Goal: Obtain resource: Download file/media

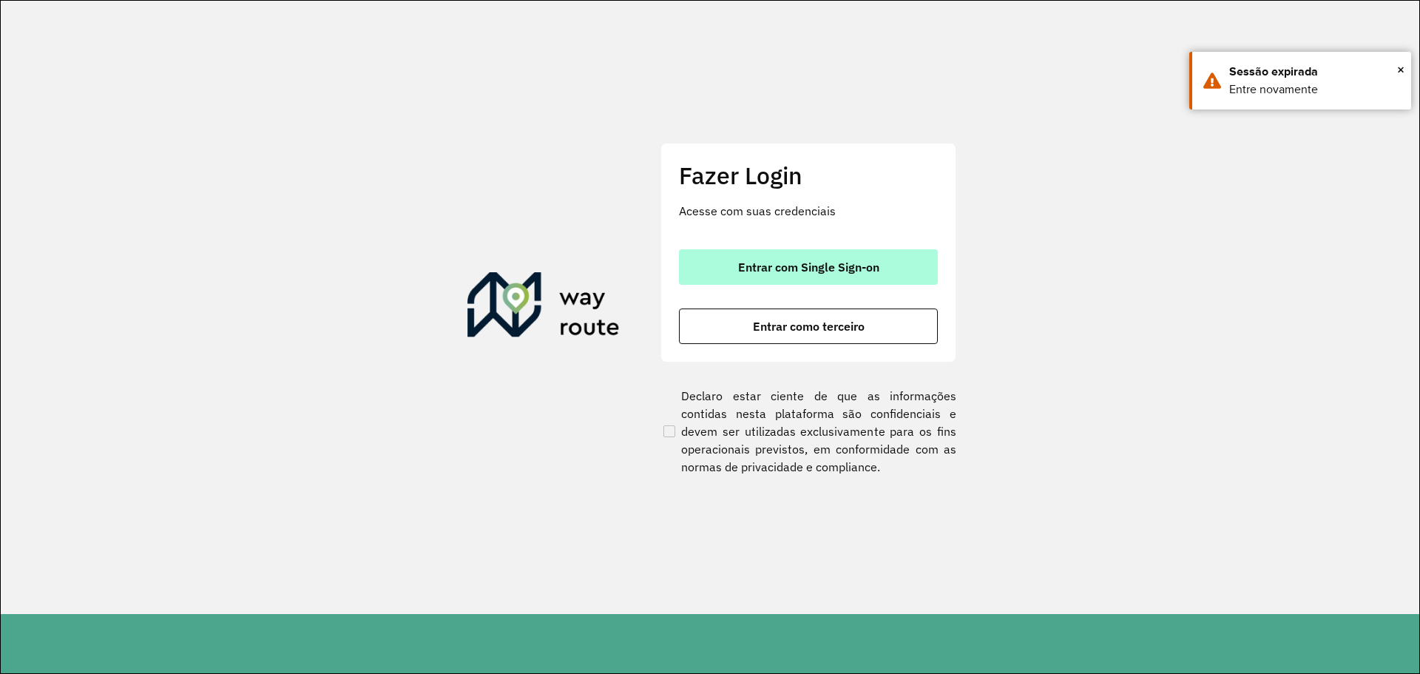
click at [769, 269] on span "Entrar com Single Sign-on" at bounding box center [808, 267] width 141 height 12
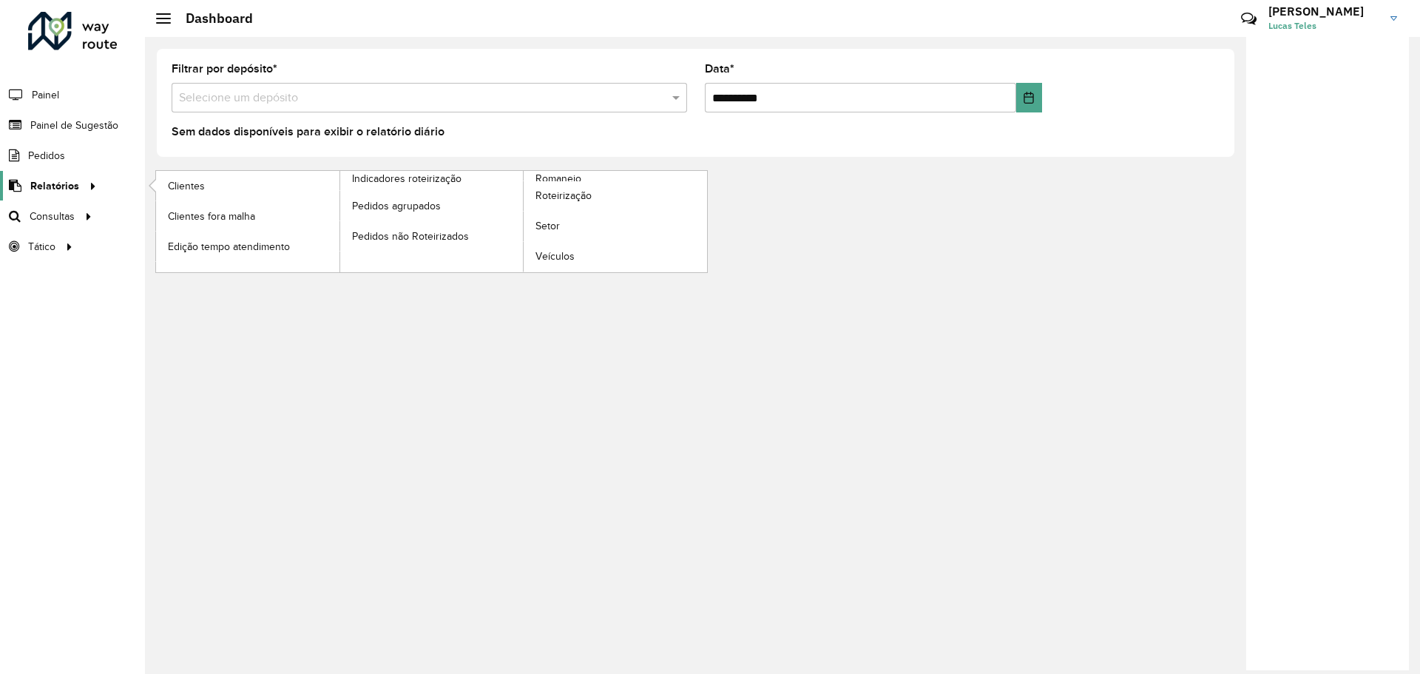
drag, startPoint x: 45, startPoint y: 188, endPoint x: 68, endPoint y: 189, distance: 22.9
click at [45, 189] on span "Relatórios" at bounding box center [54, 186] width 49 height 16
click at [194, 187] on span "Clientes" at bounding box center [188, 186] width 40 height 16
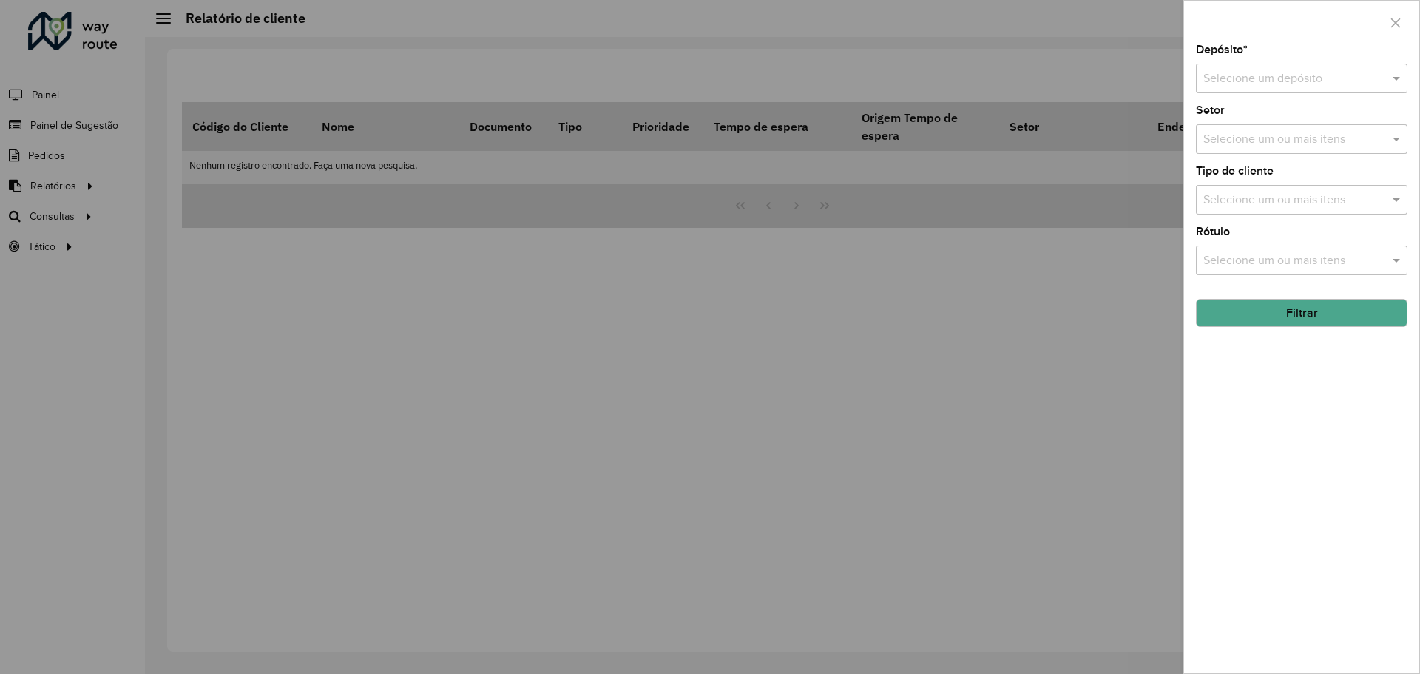
drag, startPoint x: 1258, startPoint y: 59, endPoint x: 1261, endPoint y: 68, distance: 9.4
click at [1261, 62] on div "Depósito * Selecione um depósito" at bounding box center [1302, 68] width 212 height 49
click at [1260, 75] on input "text" at bounding box center [1287, 79] width 167 height 18
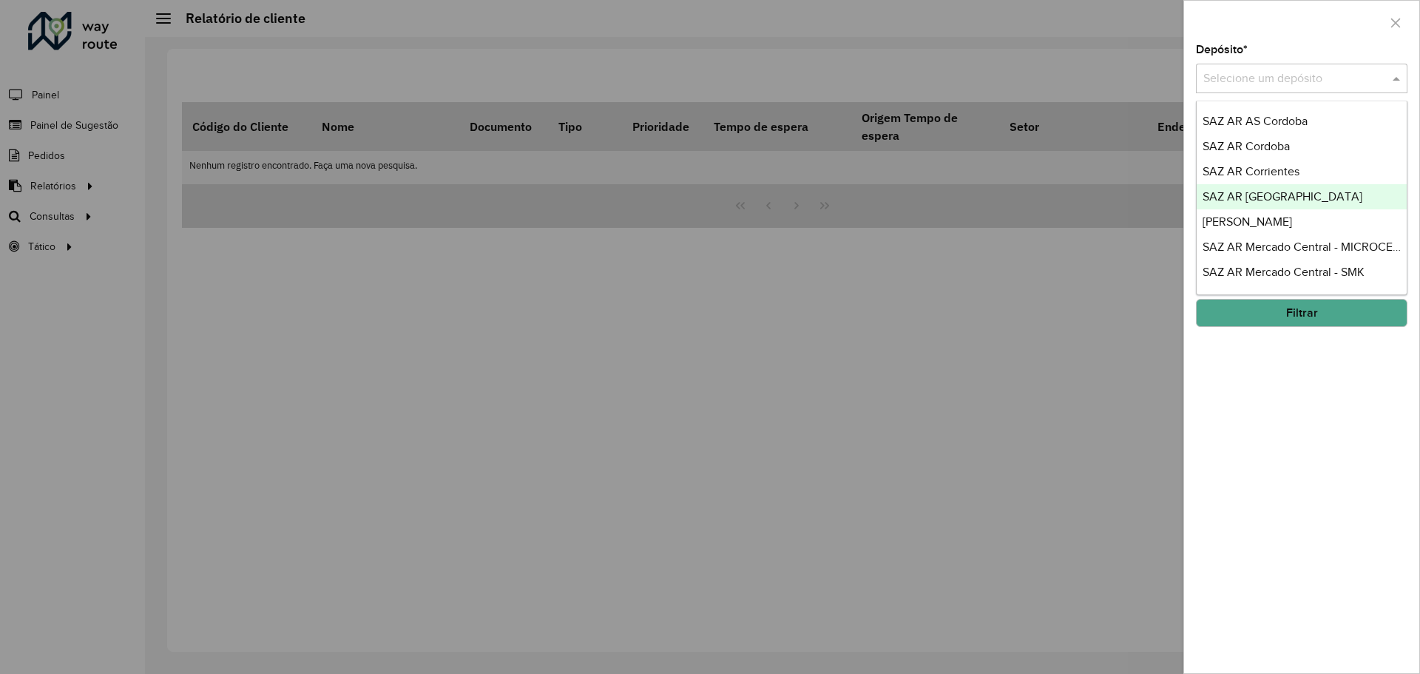
scroll to position [74, 0]
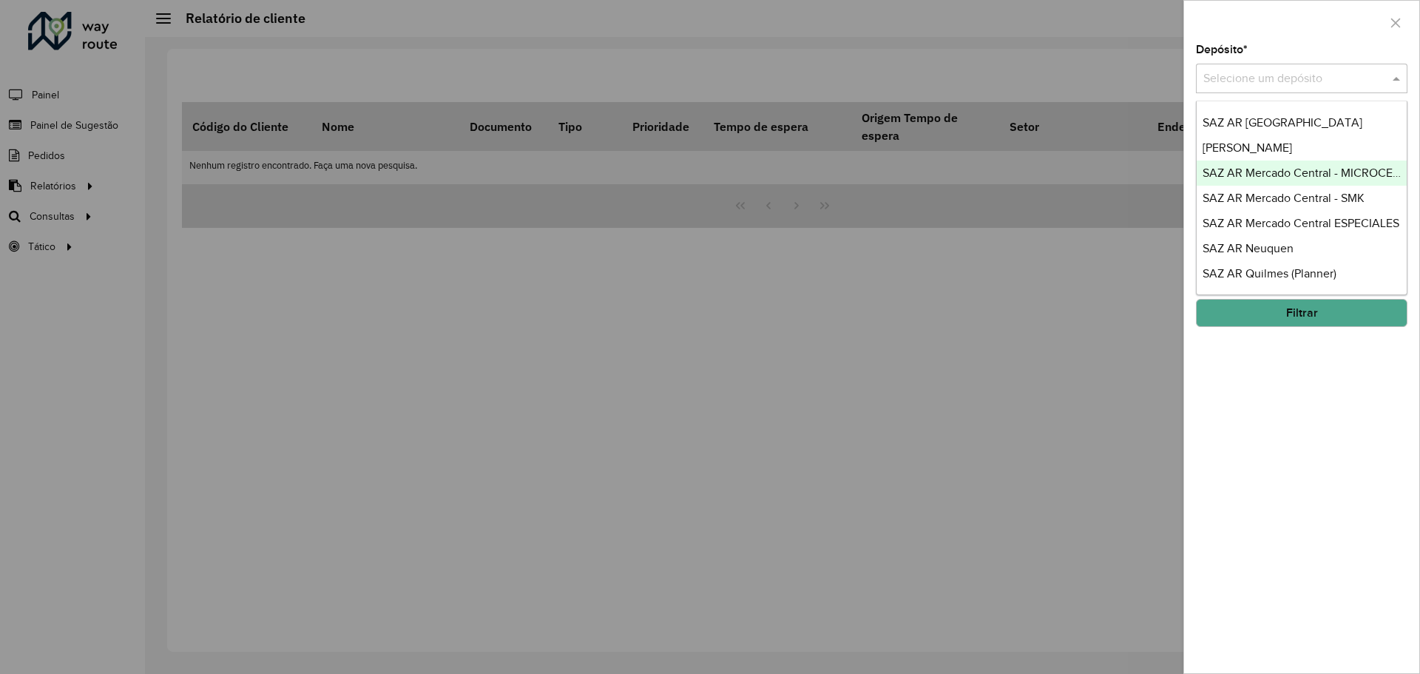
click at [1292, 174] on span "SAZ AR Mercado Central - MICROCENTRO" at bounding box center [1313, 172] width 221 height 13
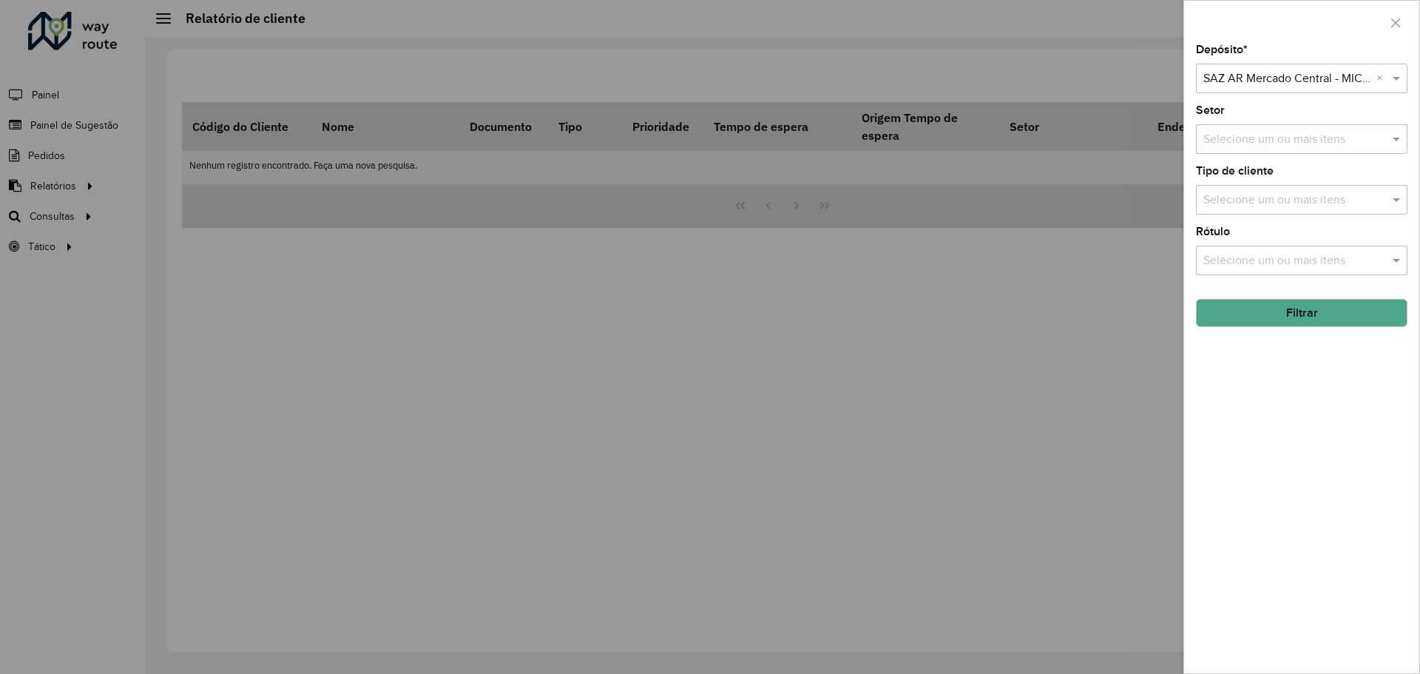
click at [1249, 312] on button "Filtrar" at bounding box center [1302, 313] width 212 height 28
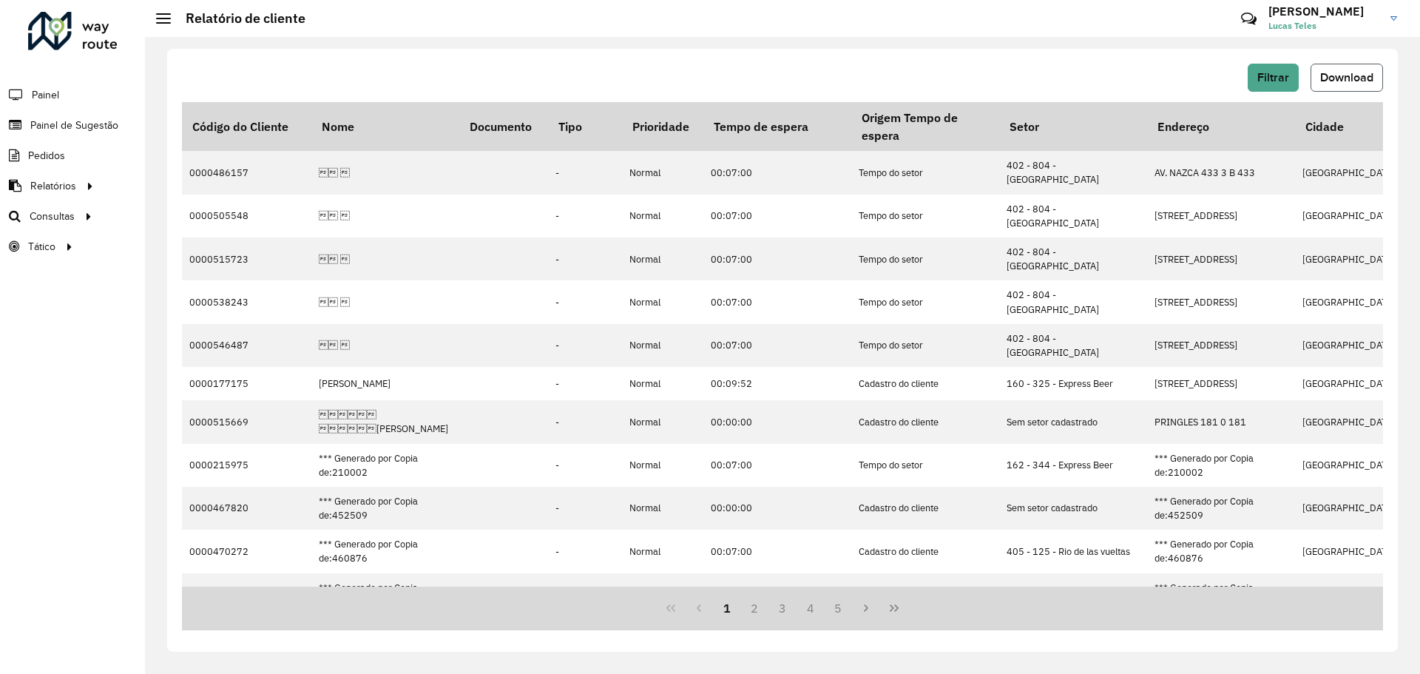
click at [1326, 80] on span "Download" at bounding box center [1346, 77] width 53 height 13
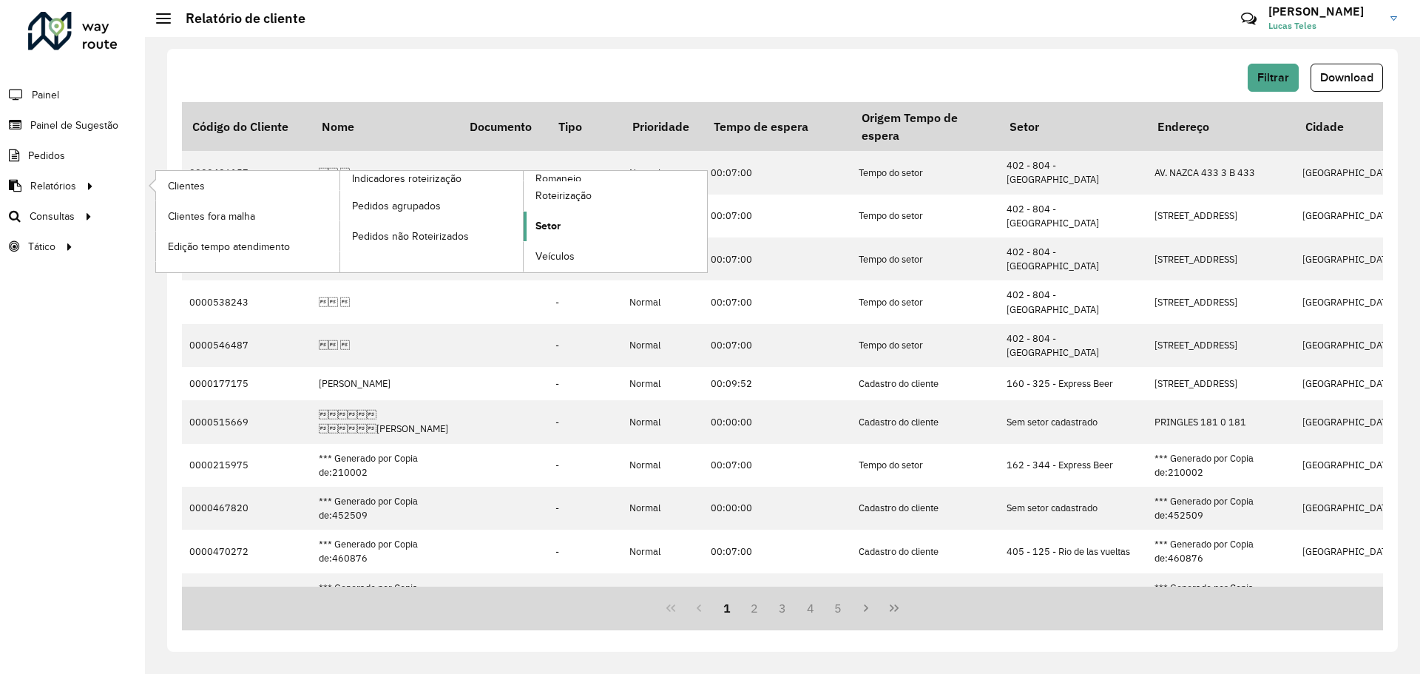
click at [556, 227] on span "Setor" at bounding box center [548, 226] width 25 height 16
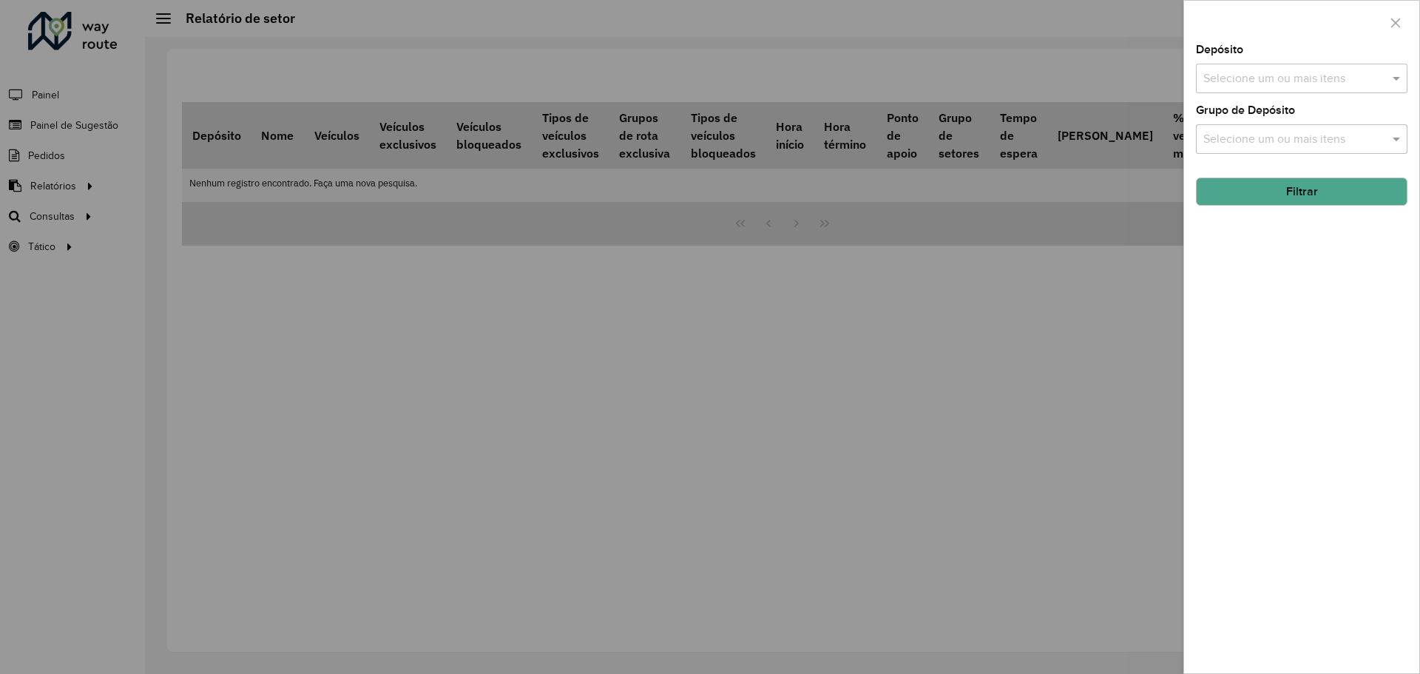
click at [1262, 78] on input "text" at bounding box center [1294, 79] width 189 height 18
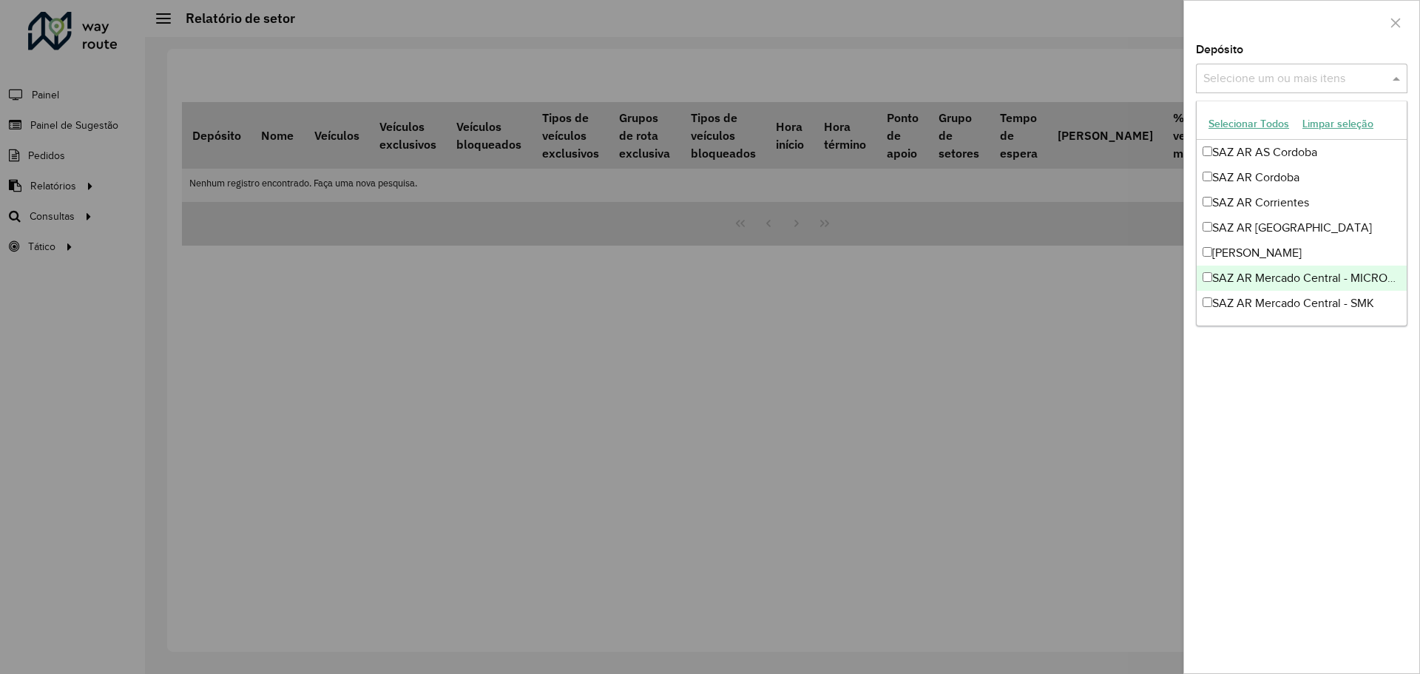
click at [1271, 273] on div "SAZ AR Mercado Central - MICROCENTRO" at bounding box center [1302, 278] width 210 height 25
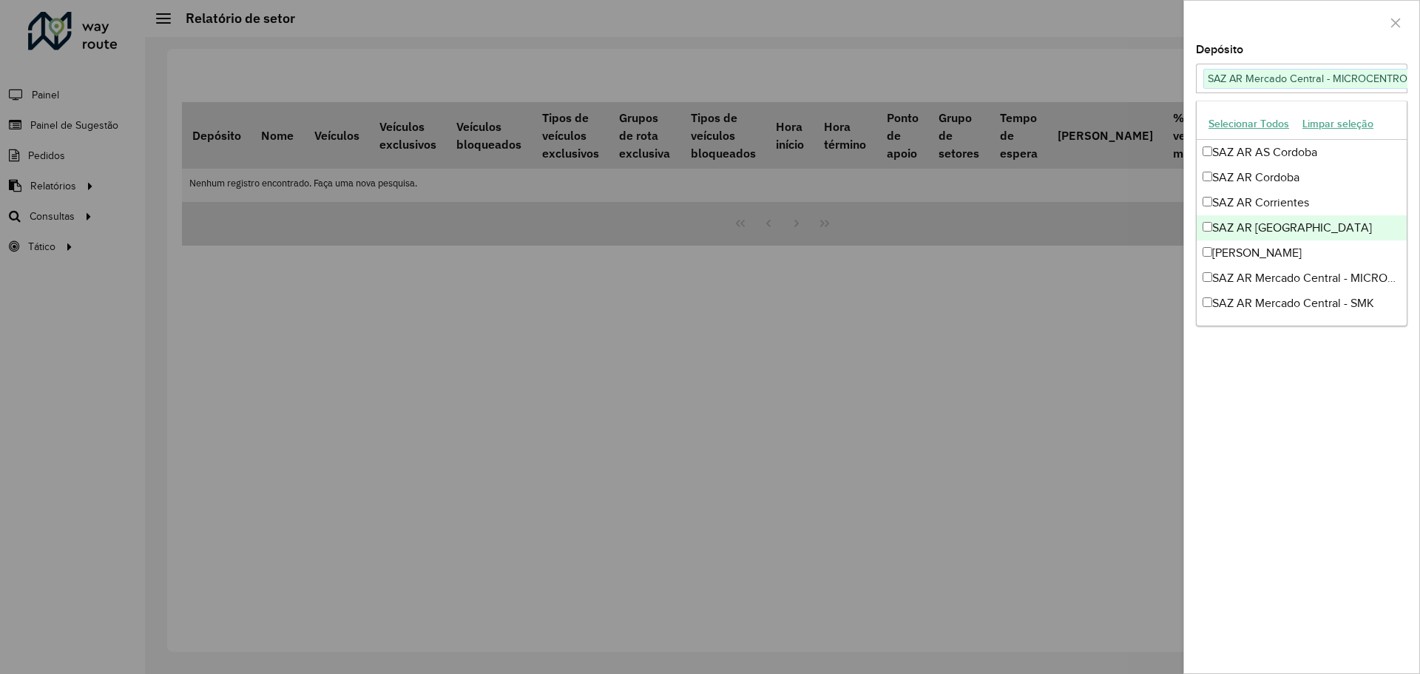
click at [1128, 313] on div at bounding box center [710, 337] width 1420 height 674
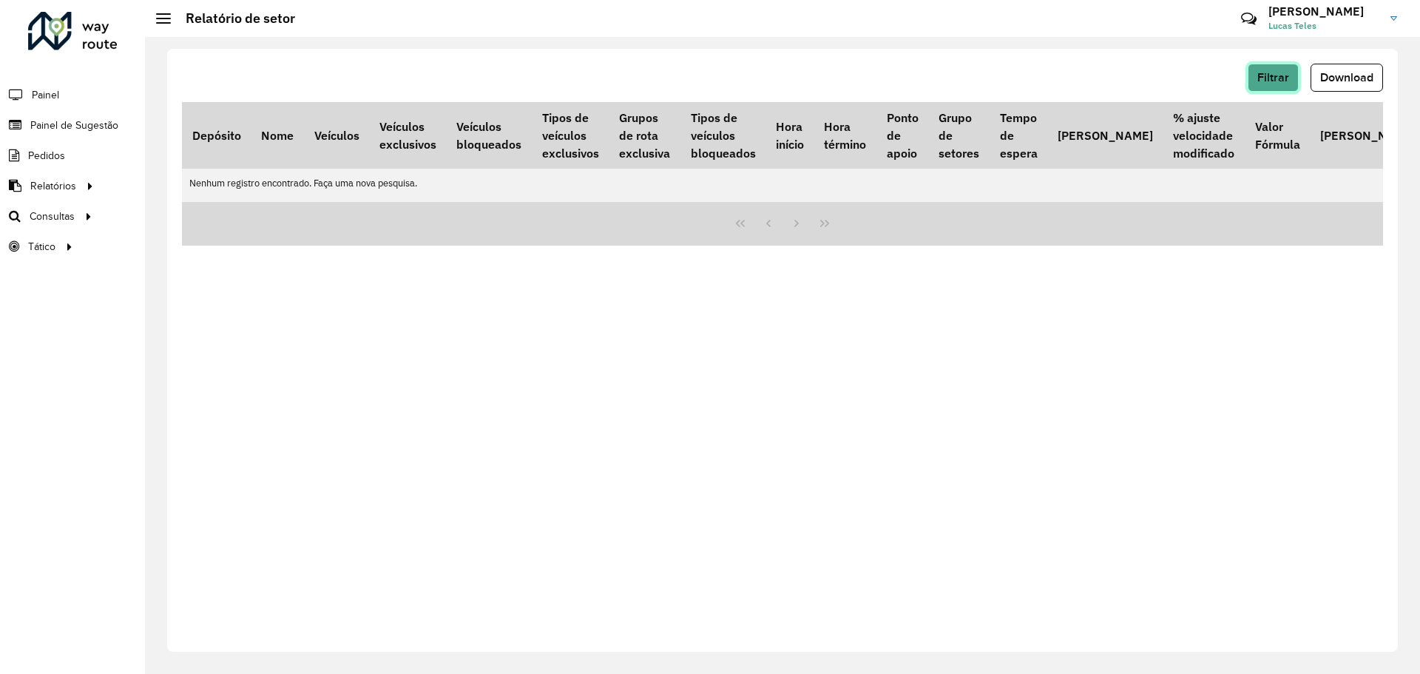
click at [1281, 78] on span "Filtrar" at bounding box center [1274, 77] width 32 height 13
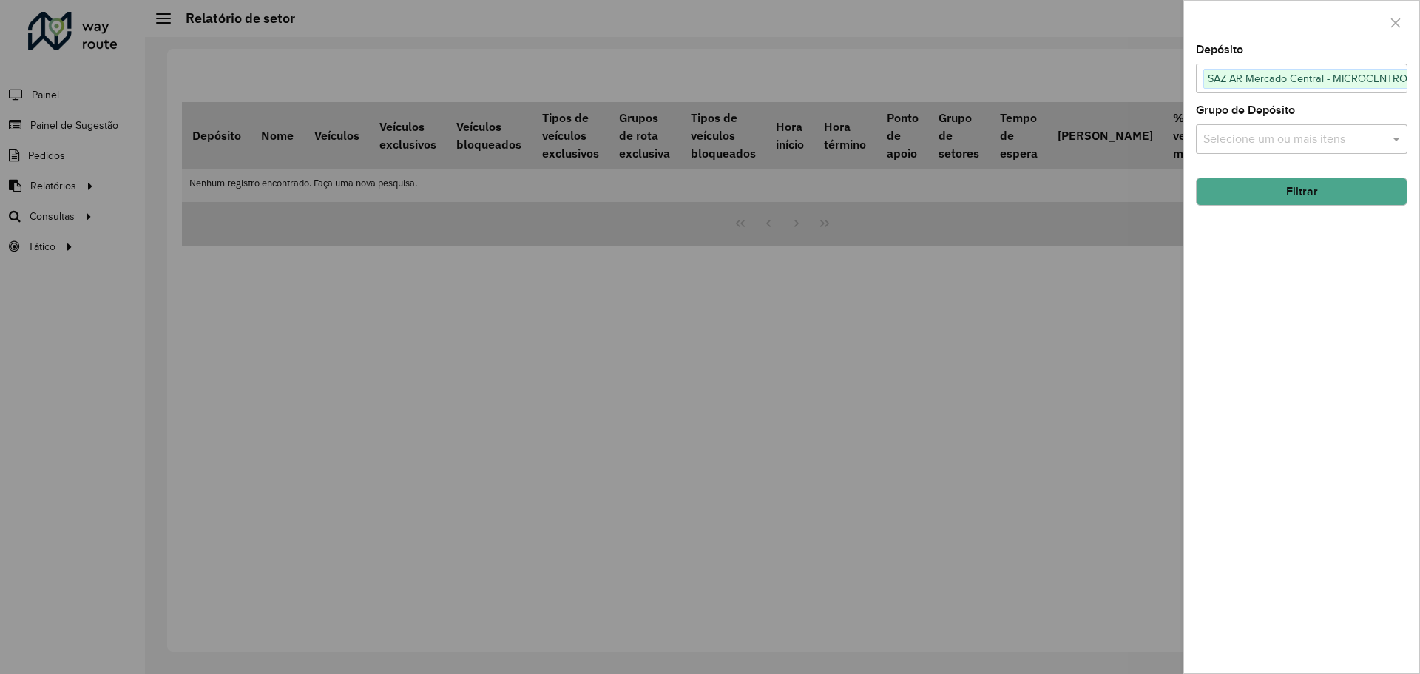
click at [1283, 192] on button "Filtrar" at bounding box center [1302, 192] width 212 height 28
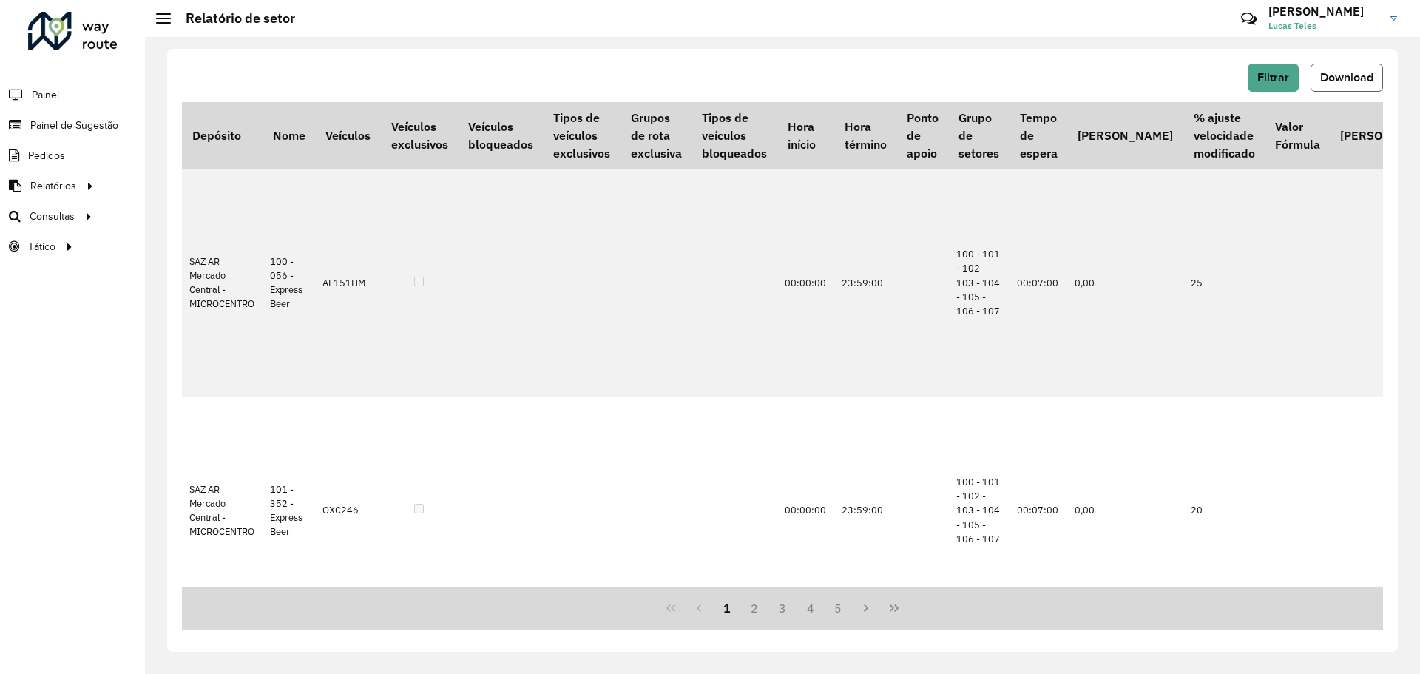
click at [1347, 83] on span "Download" at bounding box center [1346, 77] width 53 height 13
